Goal: Find specific page/section: Find specific page/section

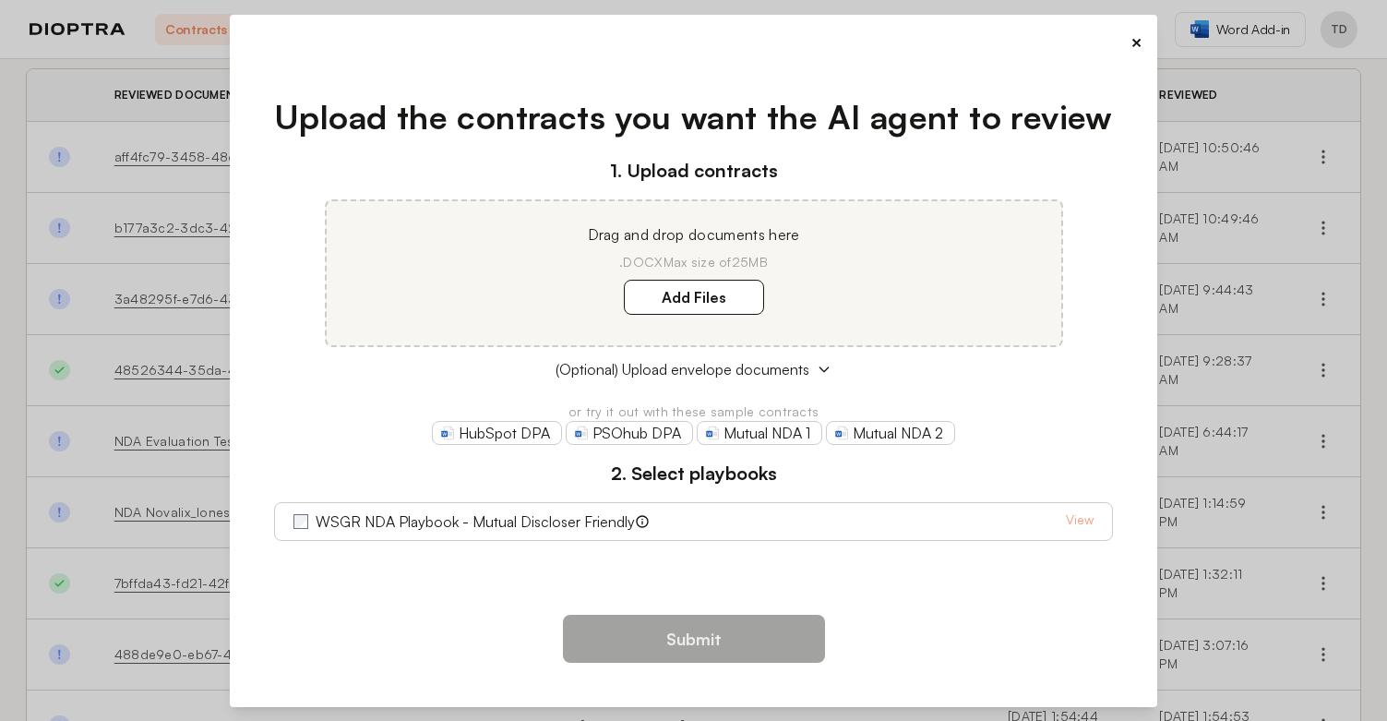
scroll to position [92, 0]
click at [1132, 43] on button "×" at bounding box center [1136, 43] width 12 height 26
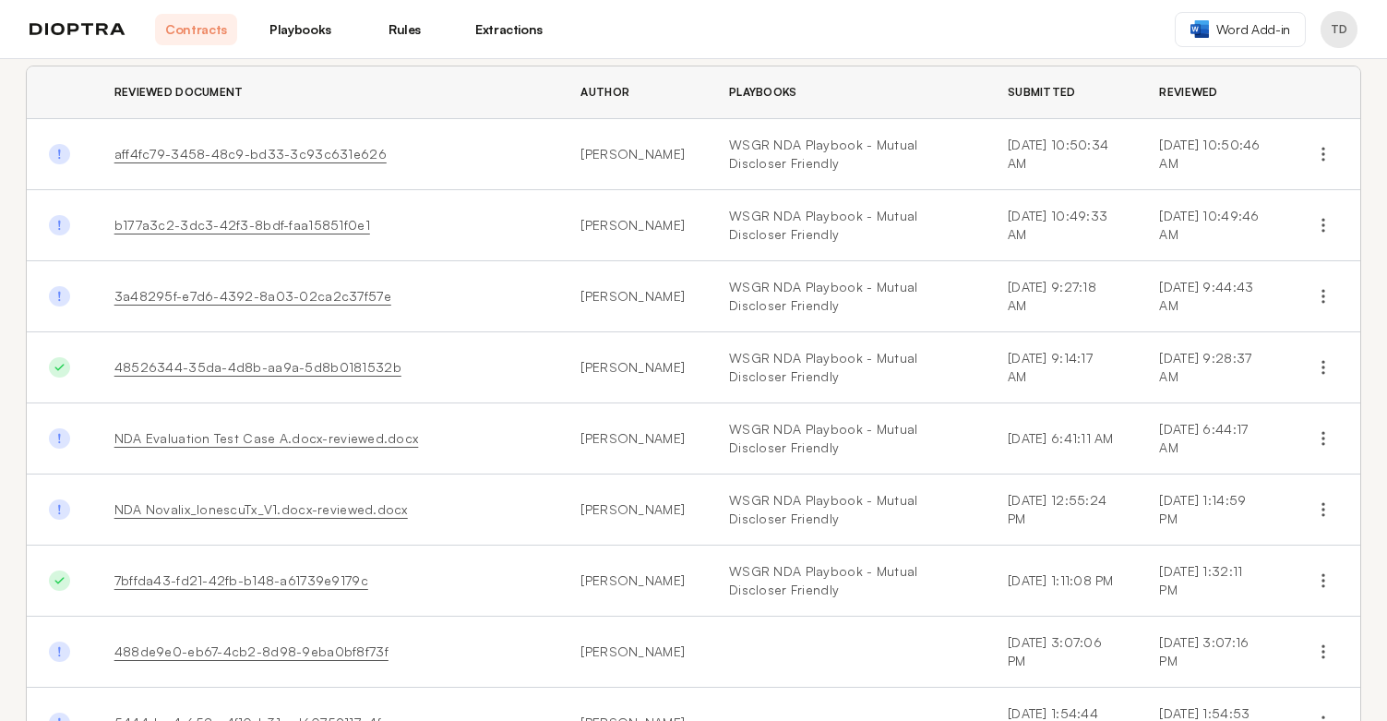
scroll to position [59, 0]
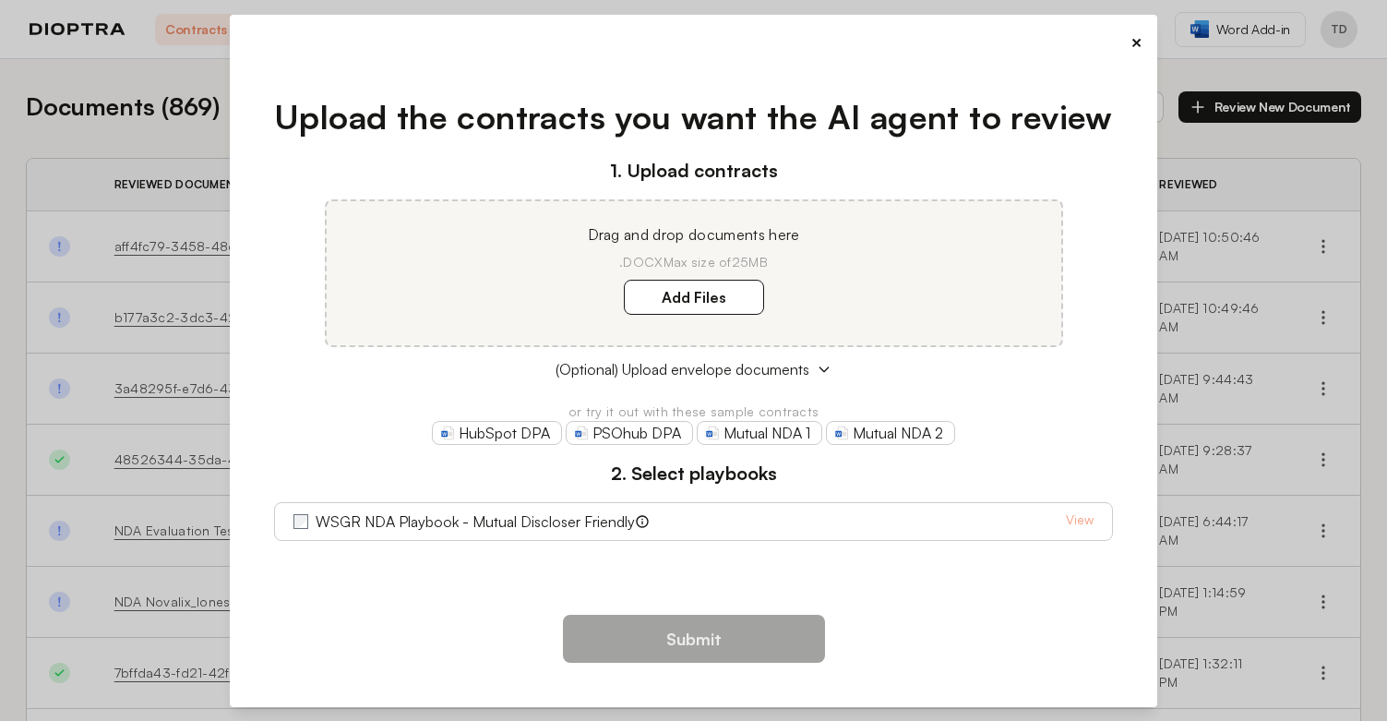
click at [1131, 43] on button "×" at bounding box center [1136, 43] width 12 height 26
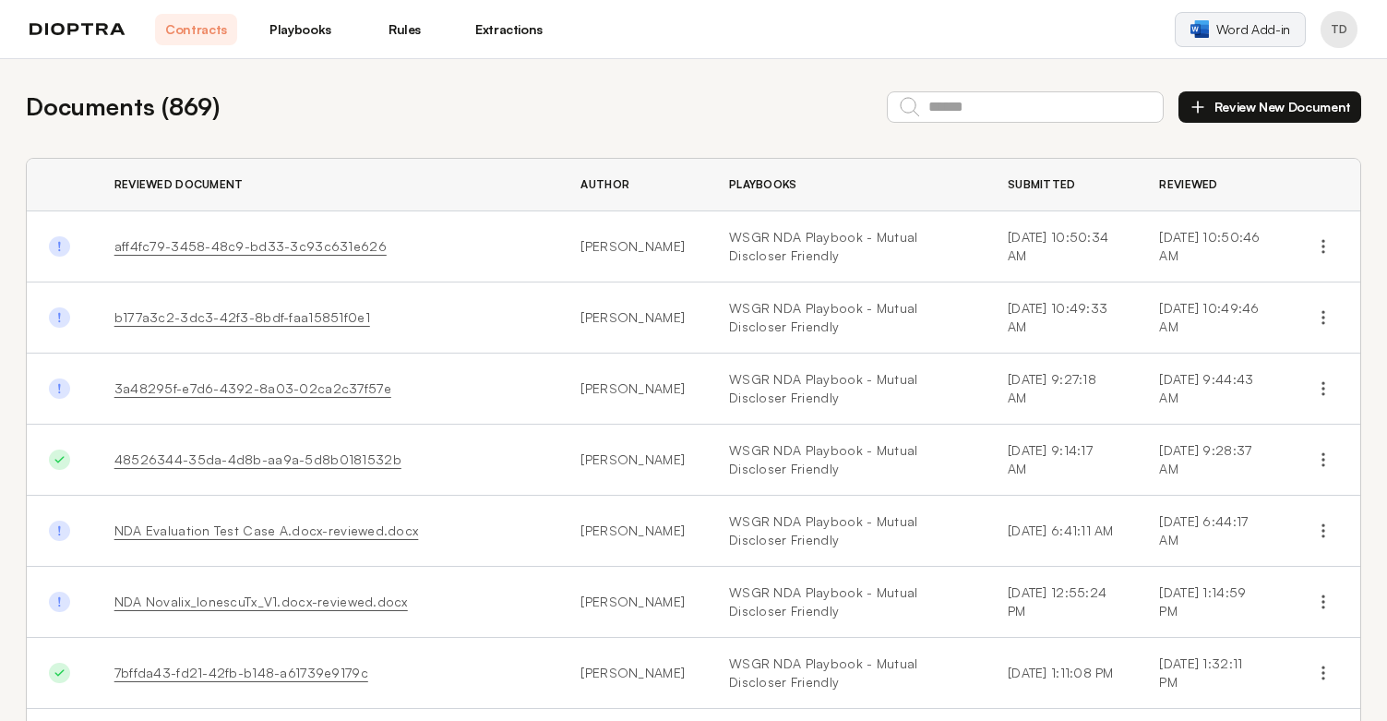
click at [1244, 39] on link "Word Add-in" at bounding box center [1240, 29] width 131 height 35
